Goal: Information Seeking & Learning: Learn about a topic

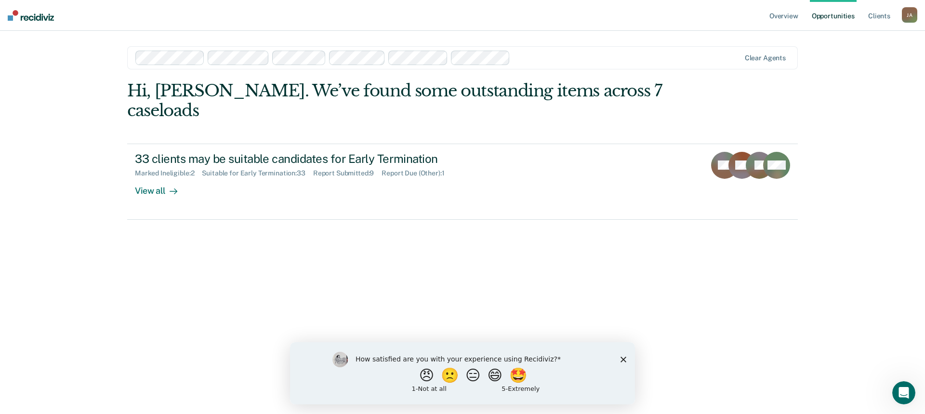
click at [623, 362] on div "How satisfied are you with your experience using Recidiviz? 😠 🙁 😑 😄 🤩 1 - Not a…" at bounding box center [462, 373] width 345 height 62
click at [623, 357] on icon "Close survey" at bounding box center [624, 359] width 6 height 6
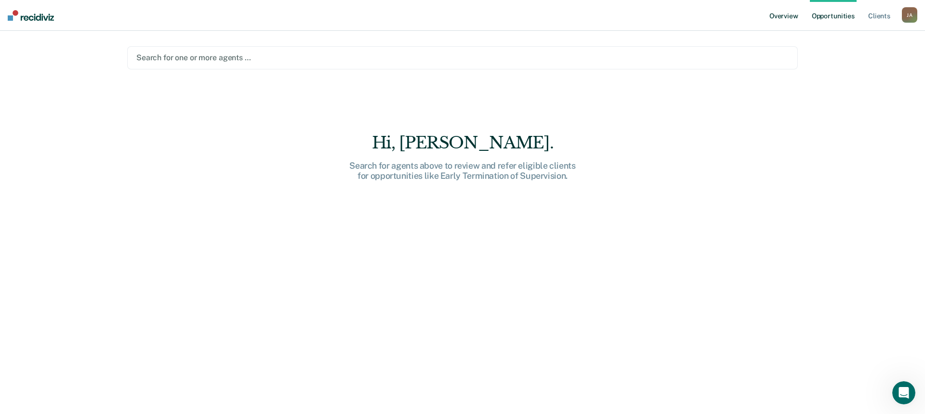
click at [784, 15] on link "Overview" at bounding box center [784, 15] width 33 height 31
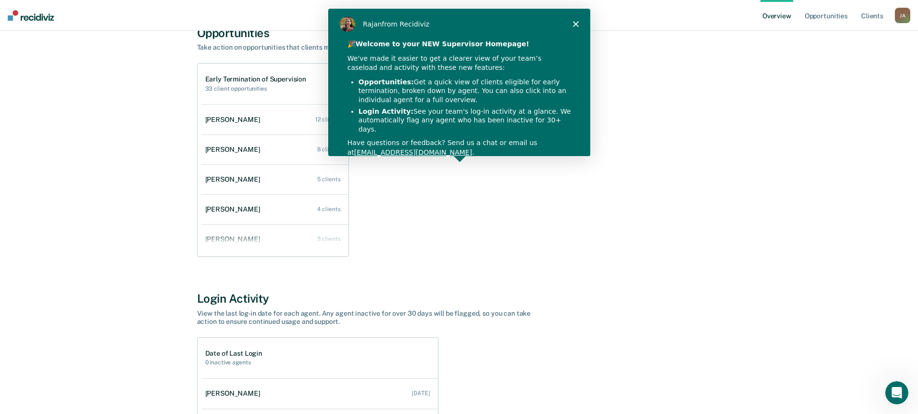
click at [574, 23] on polygon "Close" at bounding box center [575, 24] width 6 height 6
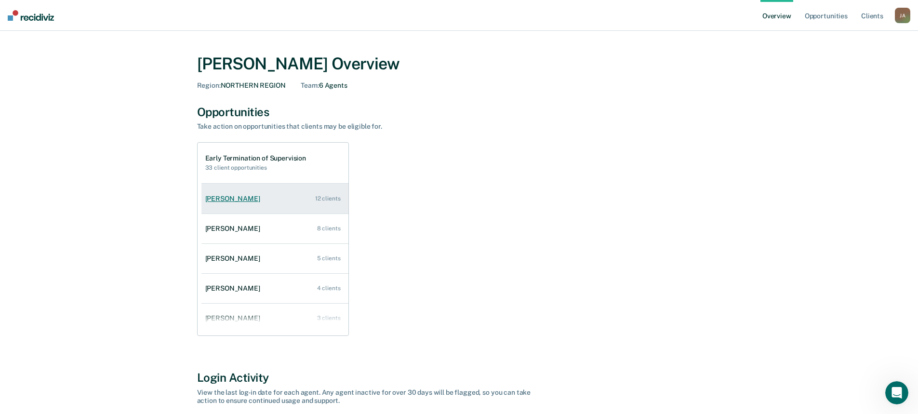
click at [228, 197] on div "[PERSON_NAME]" at bounding box center [234, 199] width 59 height 8
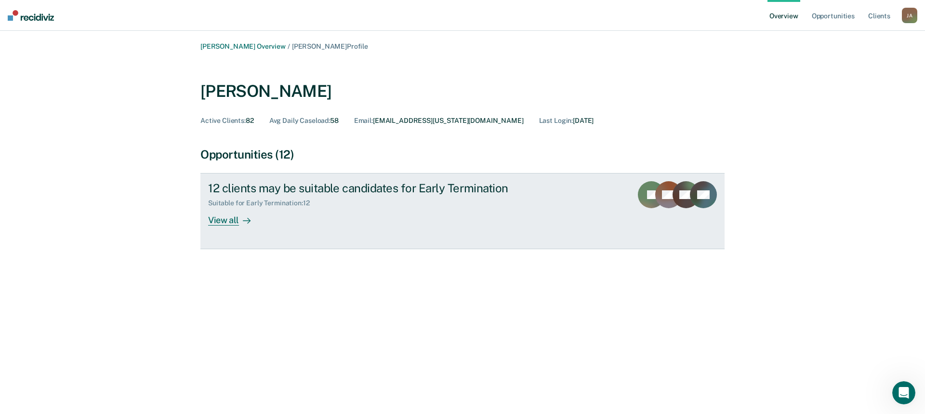
click at [226, 219] on div "View all" at bounding box center [235, 216] width 54 height 19
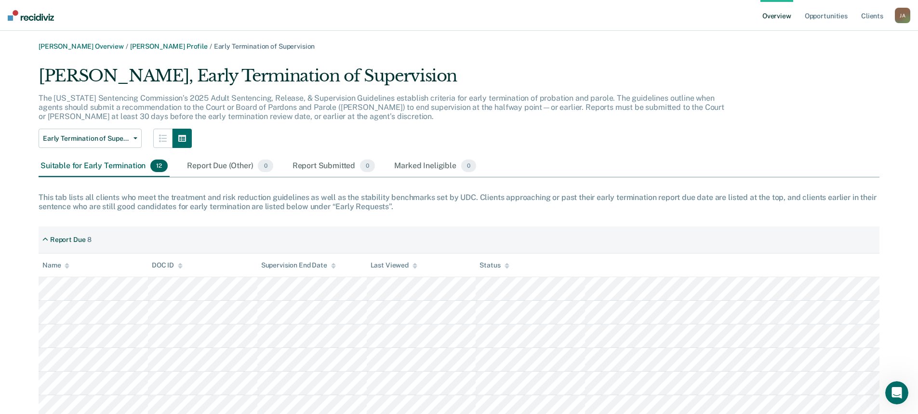
click at [31, 18] on img at bounding box center [31, 15] width 46 height 11
